Goal: Information Seeking & Learning: Learn about a topic

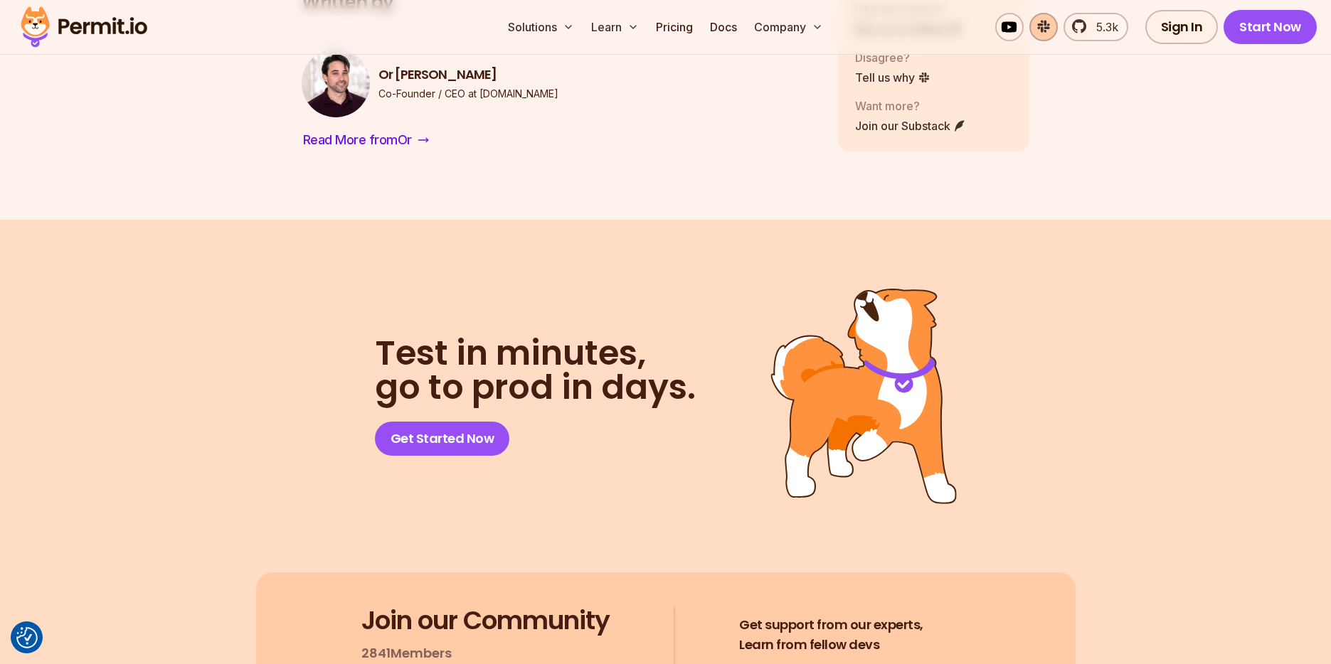
scroll to position [5522, 0]
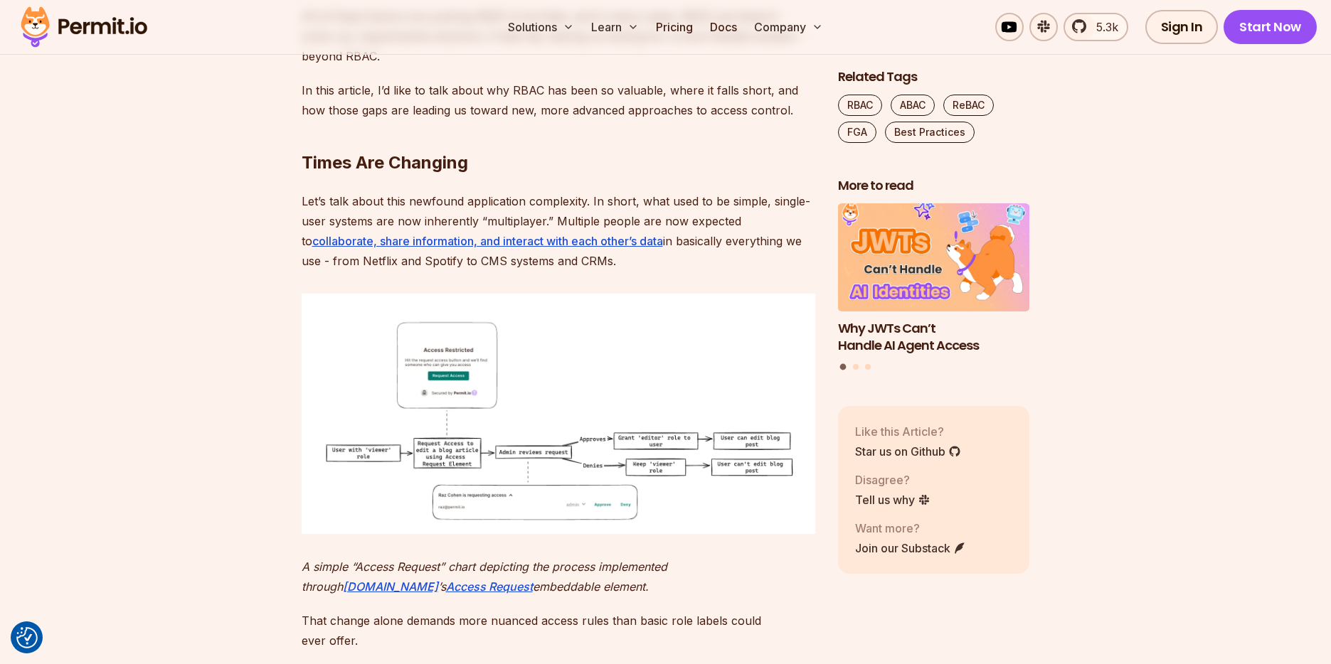
scroll to position [1338, 0]
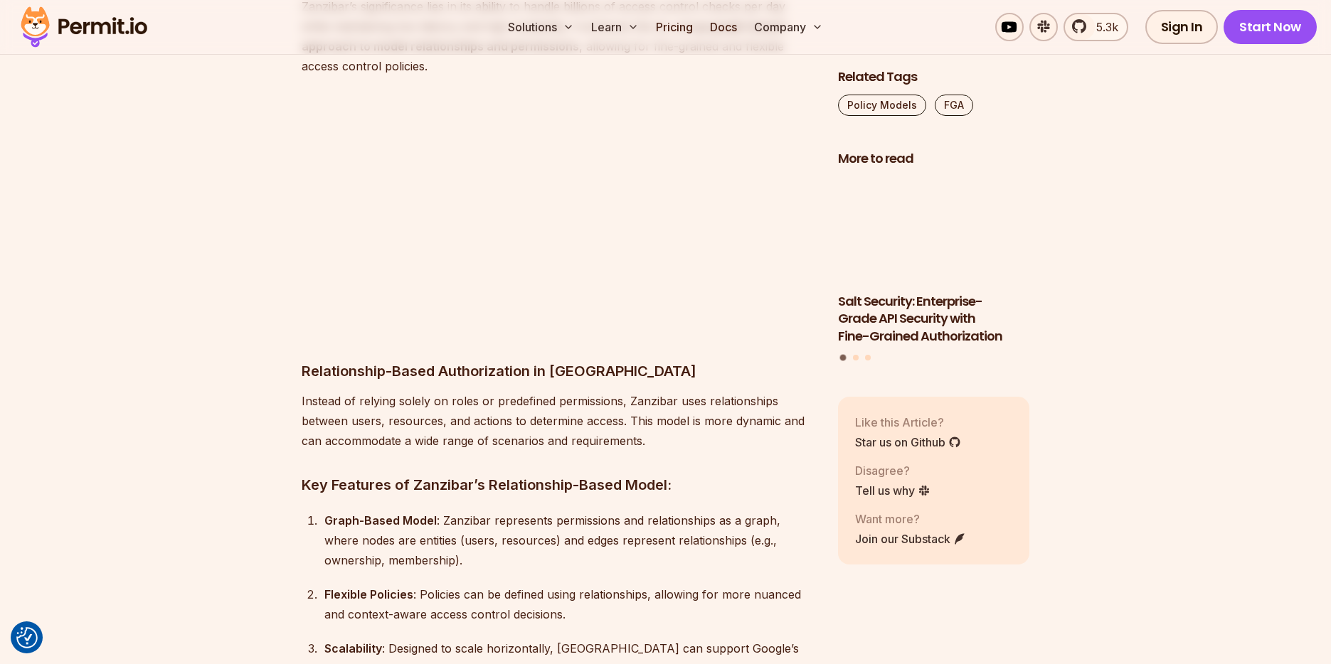
scroll to position [6465, 0]
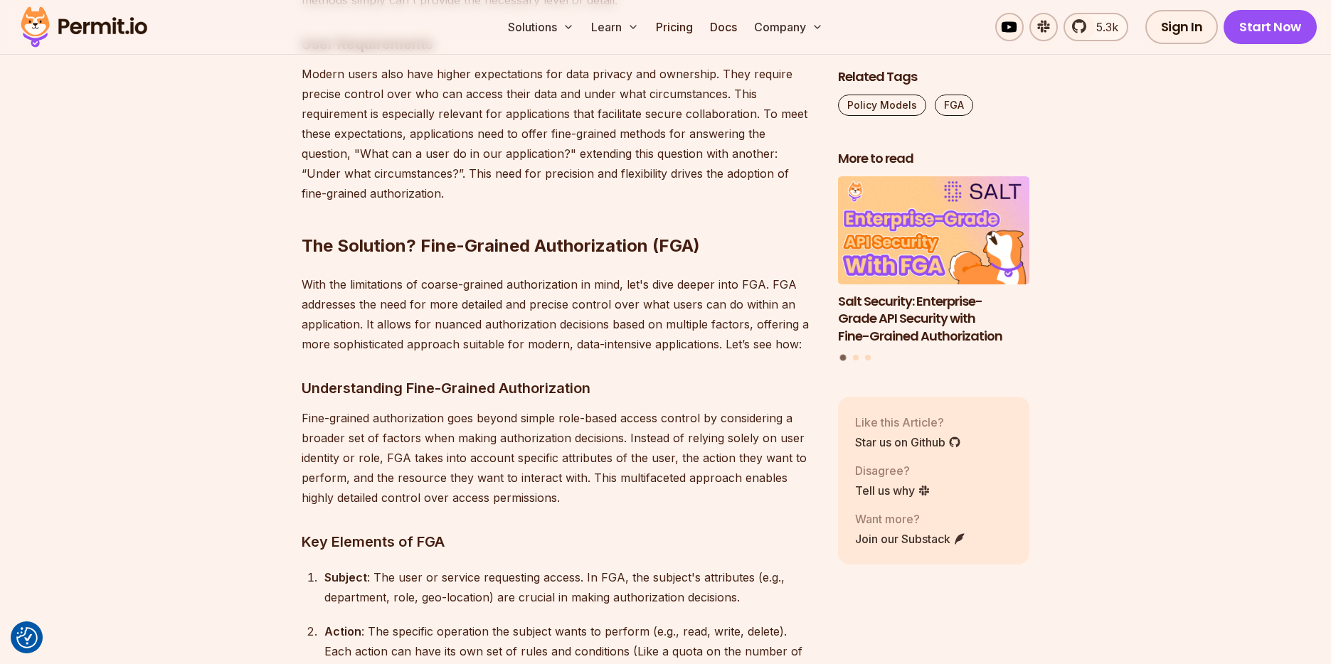
scroll to position [4533, 0]
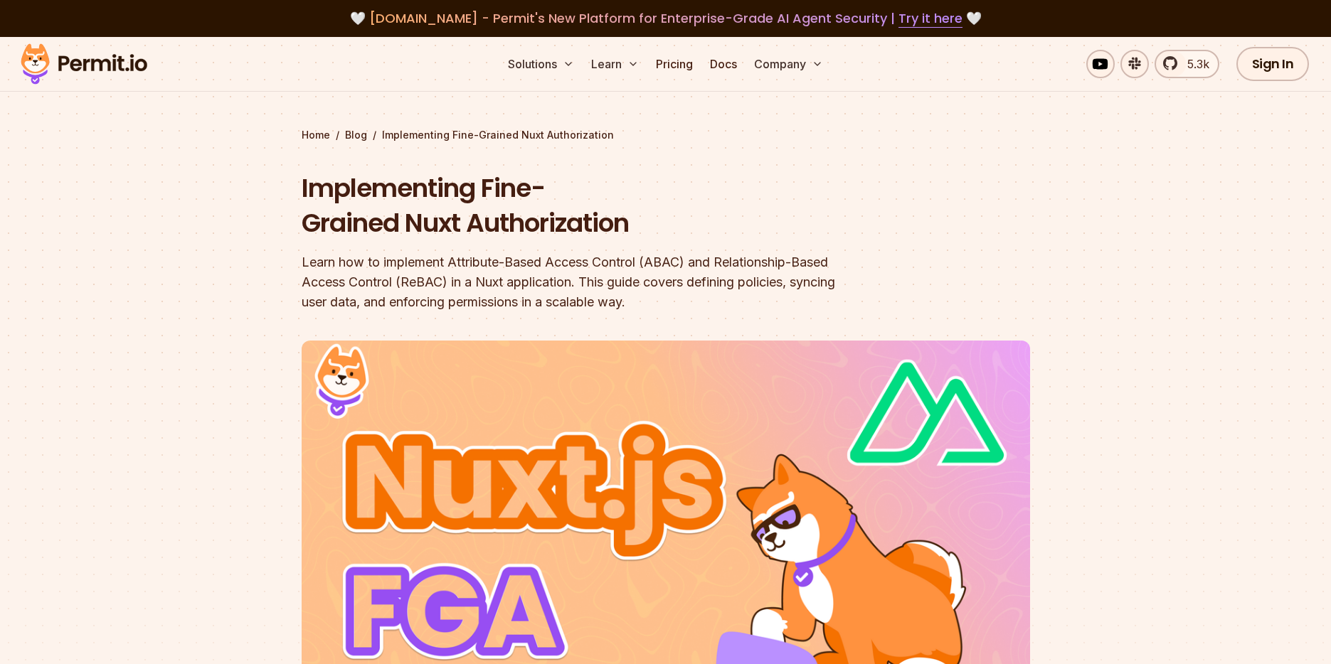
click at [247, 456] on div at bounding box center [665, 593] width 1331 height 536
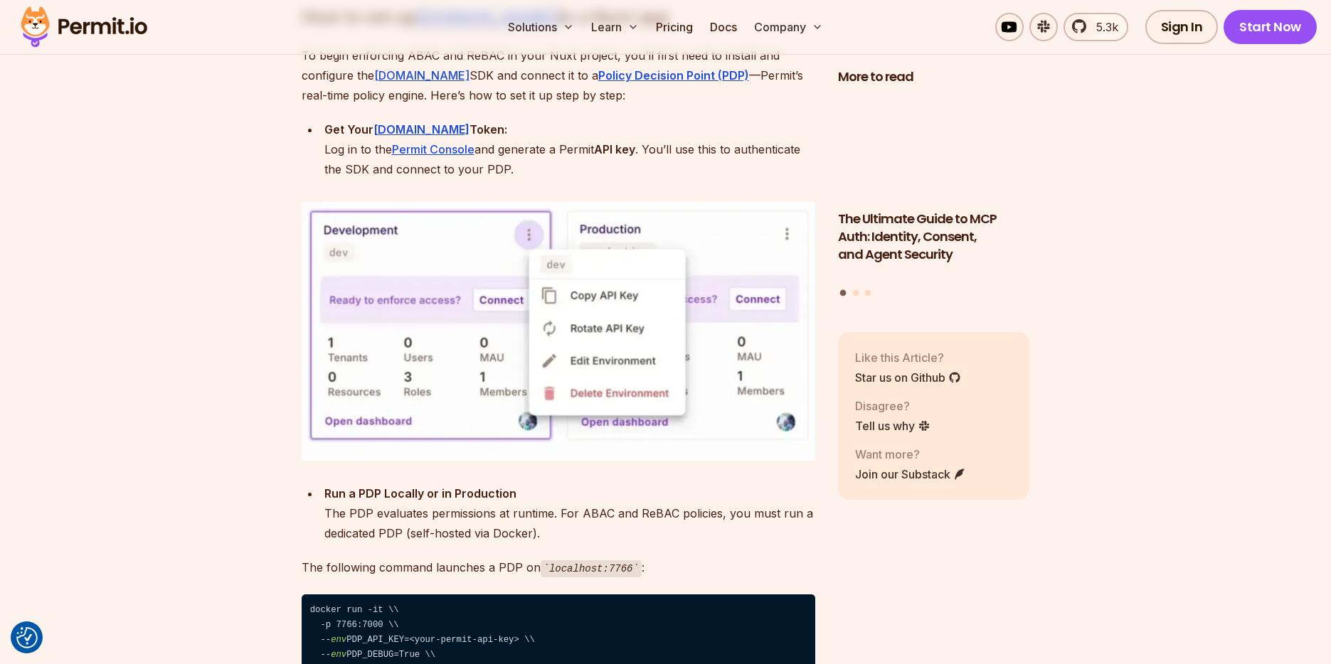
scroll to position [6030, 0]
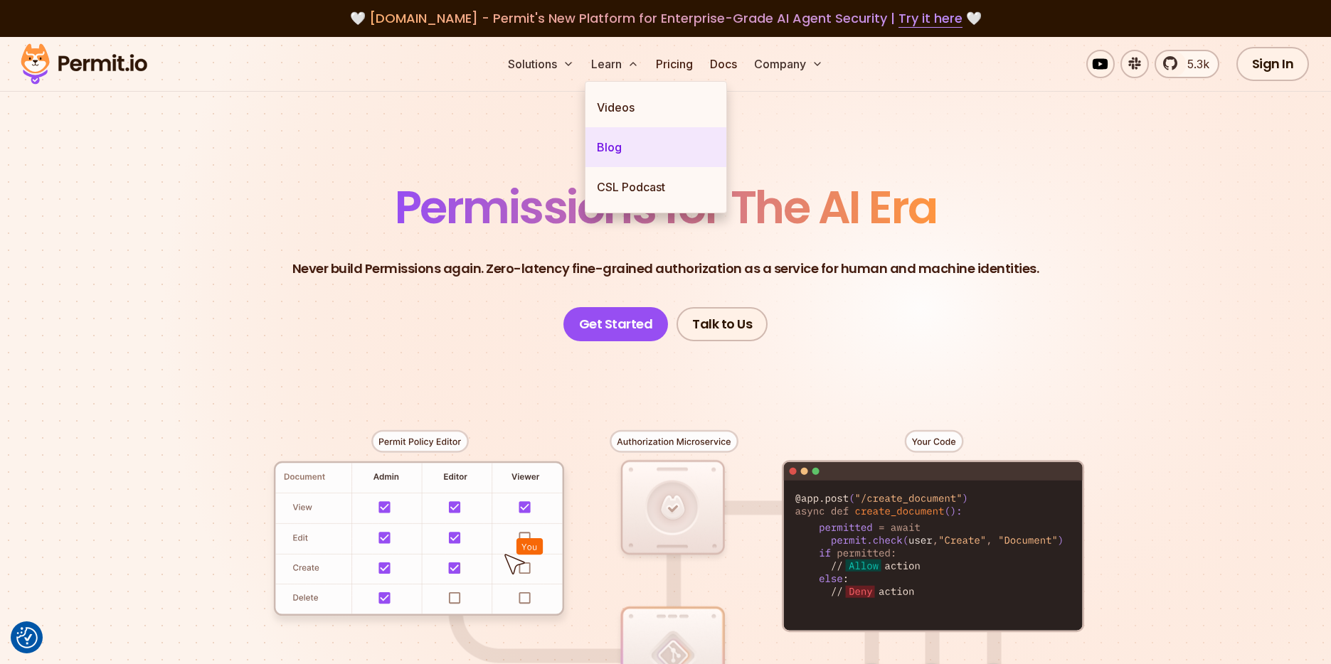
click at [629, 145] on link "Blog" at bounding box center [655, 147] width 141 height 40
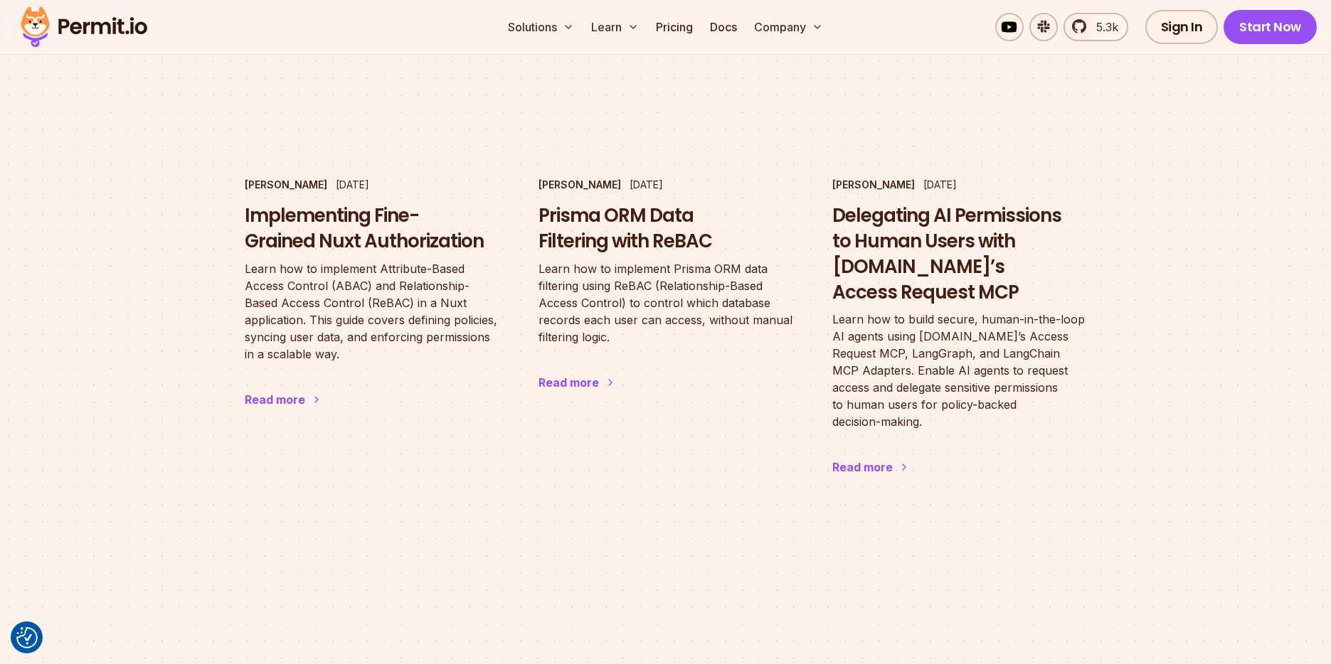
scroll to position [1461, 0]
